Goal: Information Seeking & Learning: Learn about a topic

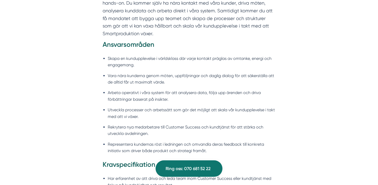
scroll to position [399, 0]
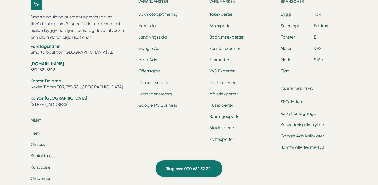
scroll to position [1602, 0]
drag, startPoint x: 69, startPoint y: 96, endPoint x: 29, endPoint y: 96, distance: 40.1
click at [29, 96] on div "Smartproduktion är ett entreprenörsdrivet tillväxtbolag som är specifikt inrikt…" at bounding box center [188, 127] width 329 height 275
copy li "Tellusborgsvägen 67"
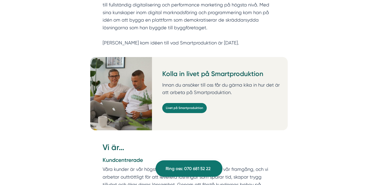
scroll to position [374, 0]
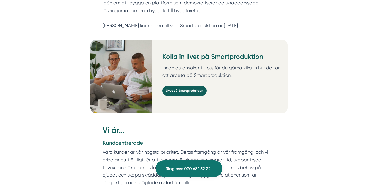
click at [191, 86] on link "Livet på Smartproduktion" at bounding box center [184, 91] width 44 height 10
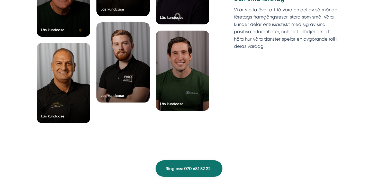
scroll to position [2014, 0]
